Goal: Communication & Community: Answer question/provide support

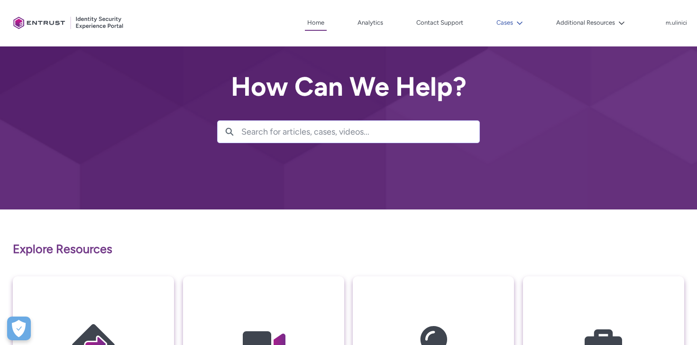
click at [521, 25] on icon at bounding box center [519, 23] width 7 height 7
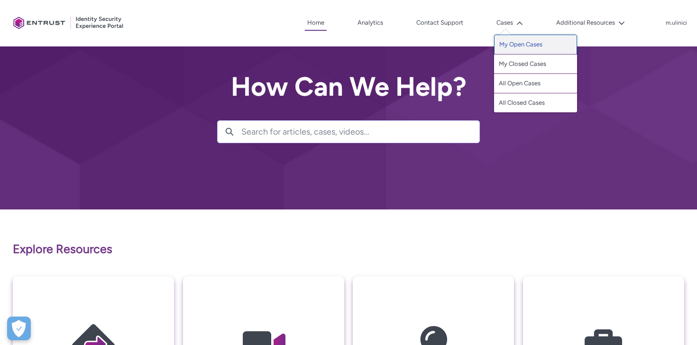
click at [501, 43] on link "My Open Cases" at bounding box center [535, 45] width 83 height 20
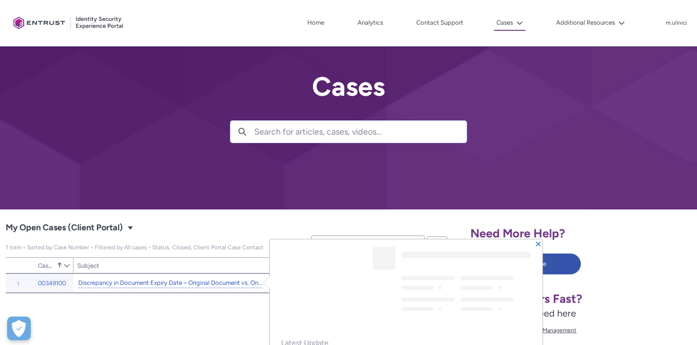
click at [195, 283] on link "Discrepancy in Document Expiry Date – Original Document vs. Onfido Report" at bounding box center [170, 283] width 184 height 10
type input "77"
type input "482"
type input "143"
type input "122"
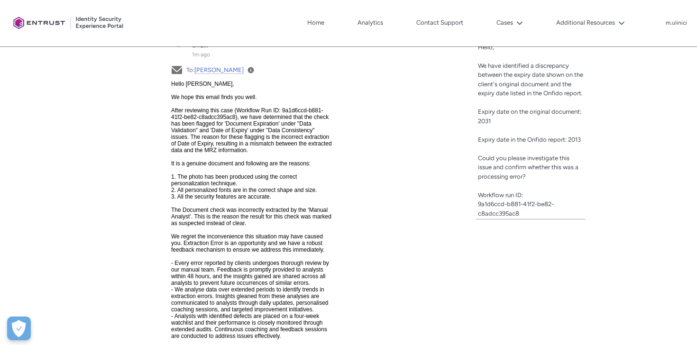
scroll to position [385, 0]
drag, startPoint x: 300, startPoint y: 110, endPoint x: 245, endPoint y: 115, distance: 55.2
click at [245, 115] on span "Hello [PERSON_NAME], We hope this email finds you well. After reviewing this ca…" at bounding box center [251, 260] width 161 height 358
click at [302, 108] on span "Hello [PERSON_NAME], We hope this email finds you well. After reviewing this ca…" at bounding box center [251, 260] width 161 height 358
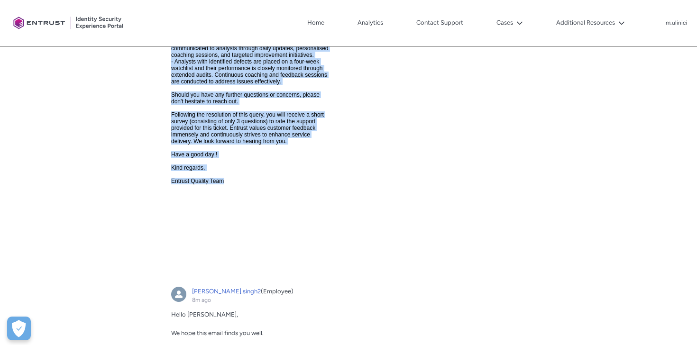
scroll to position [694, 0]
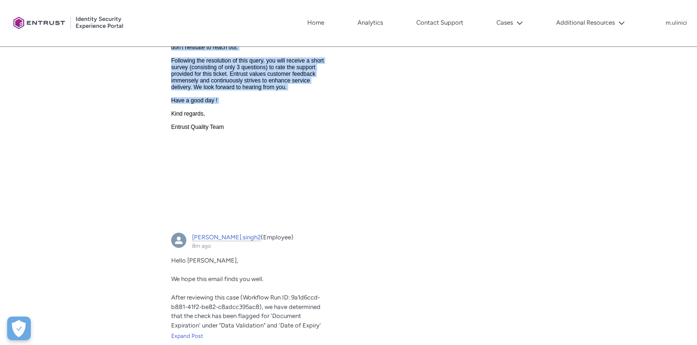
drag, startPoint x: 172, startPoint y: -210, endPoint x: 244, endPoint y: 172, distance: 389.2
copy span "Lo ipsu dolo sitam conse adi elit. Seddo eiusmodte inci utla (Etdolore Mag AL: …"
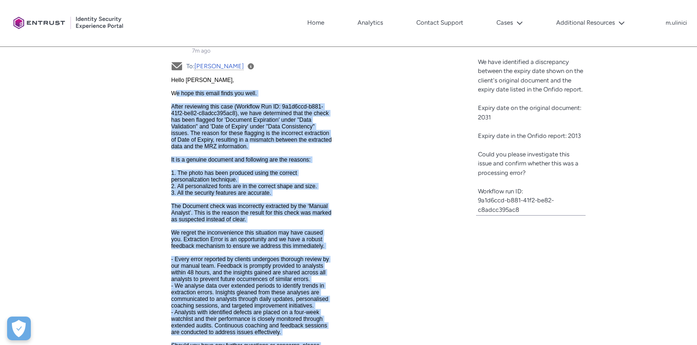
scroll to position [389, 0]
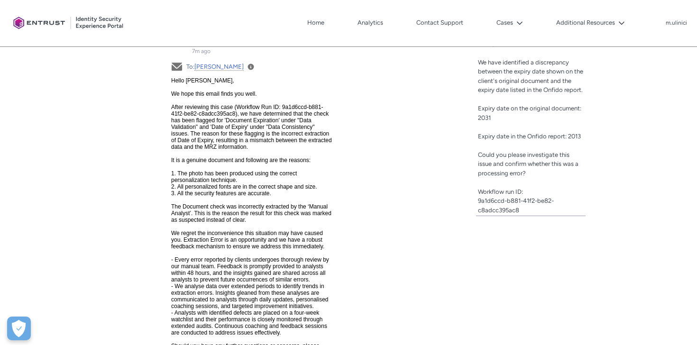
click at [291, 120] on span "Hello [PERSON_NAME], We hope this email finds you well. After reviewing this ca…" at bounding box center [251, 256] width 161 height 358
drag, startPoint x: 299, startPoint y: 107, endPoint x: 261, endPoint y: 115, distance: 38.9
click at [261, 115] on span "Hello [PERSON_NAME], We hope this email finds you well. After reviewing this ca…" at bounding box center [251, 256] width 161 height 358
copy span "9a1d6ccd-b881-41f2-be82-c8adcc395ac8"
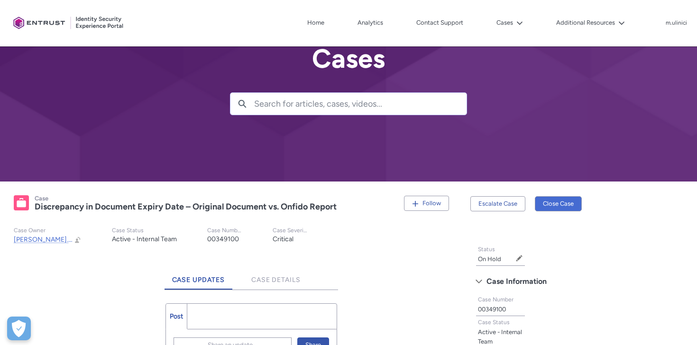
scroll to position [0, 0]
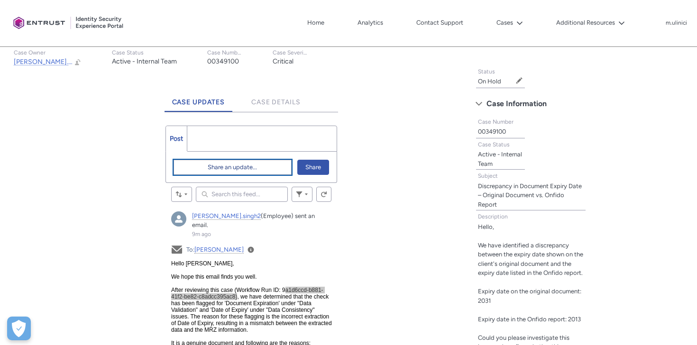
click at [247, 169] on span "Share an update..." at bounding box center [232, 167] width 49 height 14
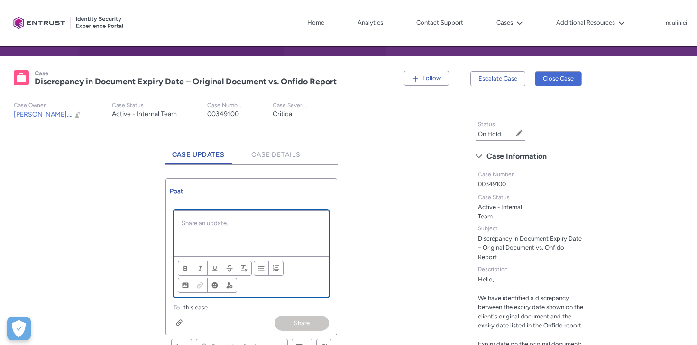
scroll to position [166, 0]
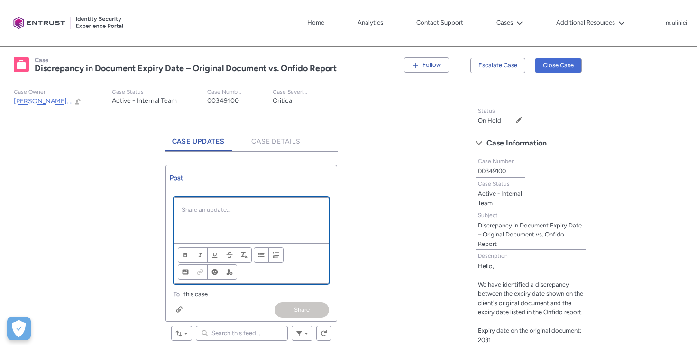
paste div "Chatter Publisher"
click at [215, 211] on p "I understand you can correct this report if everything is okay." at bounding box center [252, 214] width 140 height 18
click at [300, 210] on p "I understand, you can correct this report if everything is okay." at bounding box center [252, 214] width 140 height 18
click at [233, 219] on p "I understand, you can correct this report if everything is okay." at bounding box center [252, 214] width 140 height 18
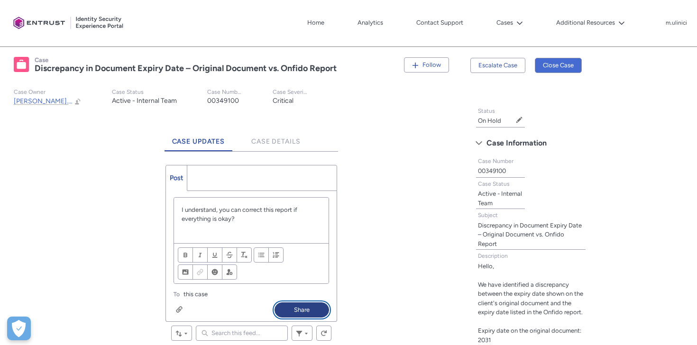
click at [309, 308] on button "Share" at bounding box center [301, 309] width 55 height 15
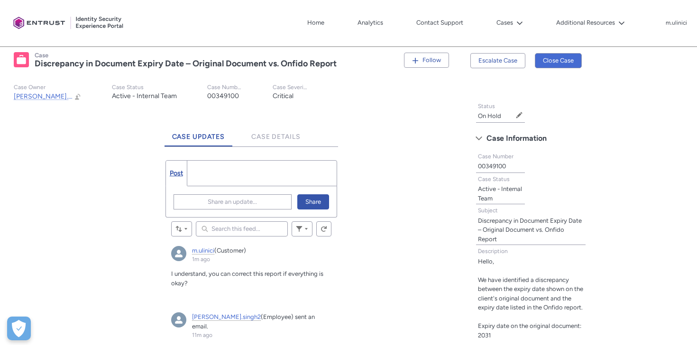
scroll to position [172, 0]
